Goal: Task Accomplishment & Management: Manage account settings

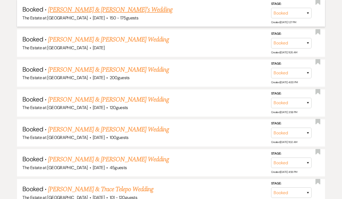
scroll to position [567, 0]
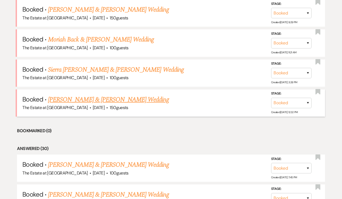
click at [119, 96] on link "[PERSON_NAME] & [PERSON_NAME] Wedding" at bounding box center [108, 100] width 121 height 10
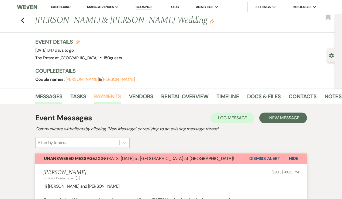
click at [105, 96] on link "Payments" at bounding box center [107, 98] width 27 height 12
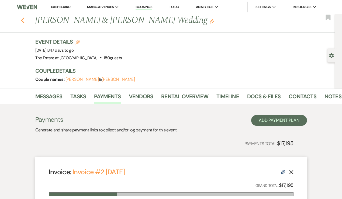
click at [23, 21] on icon "Previous" at bounding box center [23, 20] width 4 height 6
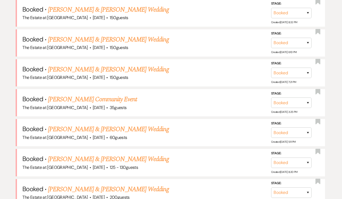
scroll to position [448, 0]
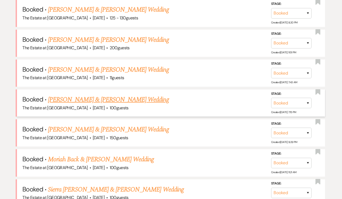
click at [93, 99] on link "[PERSON_NAME] & [PERSON_NAME] Wedding" at bounding box center [108, 100] width 121 height 10
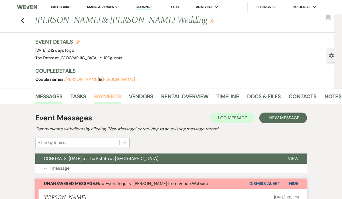
click at [110, 96] on link "Payments" at bounding box center [107, 98] width 27 height 12
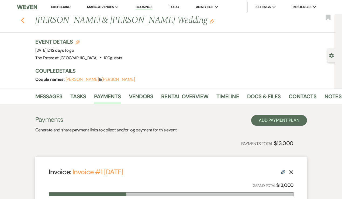
click at [23, 20] on icon "Previous" at bounding box center [23, 20] width 4 height 6
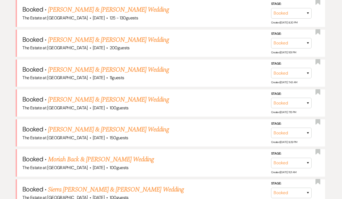
scroll to position [2558, 0]
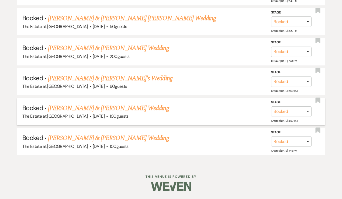
click at [93, 108] on link "[PERSON_NAME] & [PERSON_NAME] Wedding" at bounding box center [108, 108] width 121 height 10
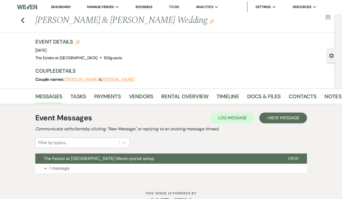
click at [285, 95] on li "Docs & Files" at bounding box center [267, 97] width 41 height 13
click at [290, 95] on link "Contacts" at bounding box center [302, 98] width 28 height 12
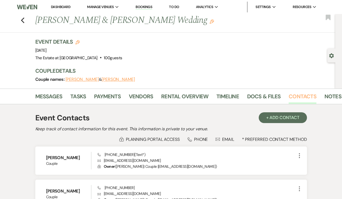
scroll to position [57, 0]
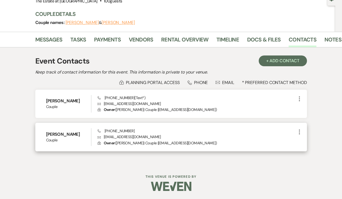
click at [121, 137] on p "Envelope [EMAIL_ADDRESS][DOMAIN_NAME]" at bounding box center [196, 137] width 198 height 6
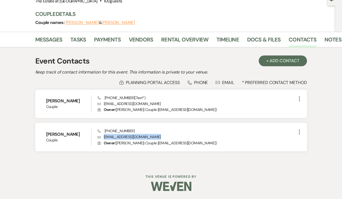
copy p "[EMAIL_ADDRESS][DOMAIN_NAME]"
click at [139, 36] on link "Vendors" at bounding box center [141, 41] width 24 height 12
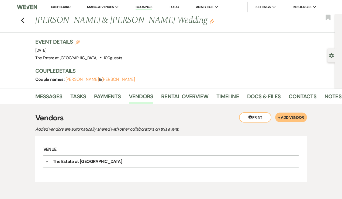
click at [133, 22] on h1 "[PERSON_NAME] & [PERSON_NAME] Wedding Edit" at bounding box center [154, 20] width 238 height 13
click at [23, 21] on icon "Previous" at bounding box center [23, 20] width 4 height 6
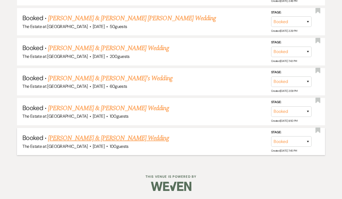
scroll to position [1172, 0]
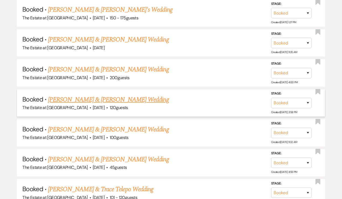
click at [96, 103] on link "[PERSON_NAME] & [PERSON_NAME] Wedding" at bounding box center [108, 100] width 121 height 10
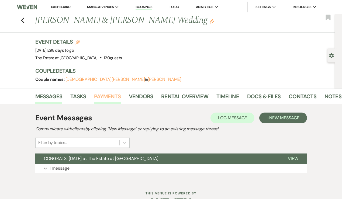
click at [102, 98] on link "Payments" at bounding box center [107, 98] width 27 height 12
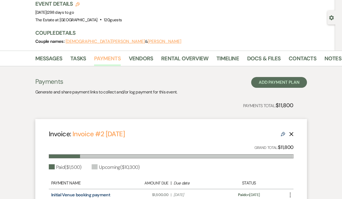
scroll to position [146, 0]
